Goal: Information Seeking & Learning: Check status

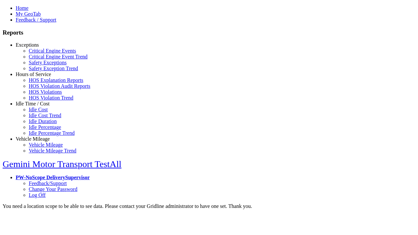
click at [38, 48] on link "Exceptions" at bounding box center [27, 45] width 23 height 6
click at [42, 54] on link "Critical Engine Events" at bounding box center [52, 51] width 47 height 6
type input "**********"
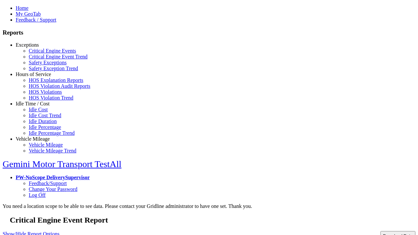
type input "**********"
